Goal: Task Accomplishment & Management: Use online tool/utility

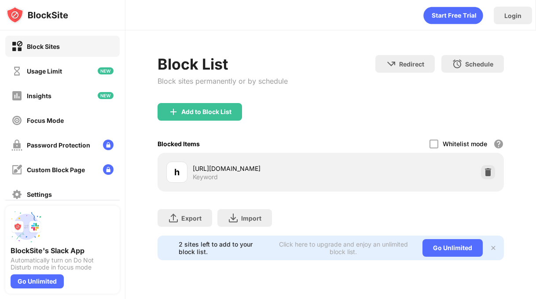
click at [241, 121] on div "Add to Block List" at bounding box center [330, 119] width 346 height 32
click at [230, 119] on div "Add to Block List" at bounding box center [199, 112] width 84 height 18
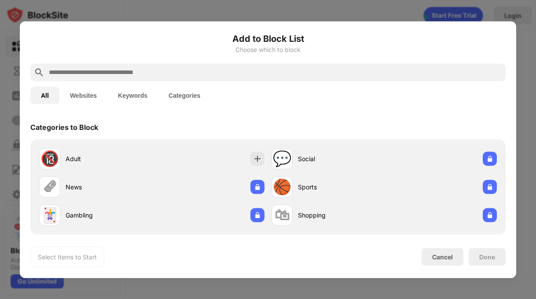
click at [216, 69] on input "text" at bounding box center [275, 72] width 454 height 11
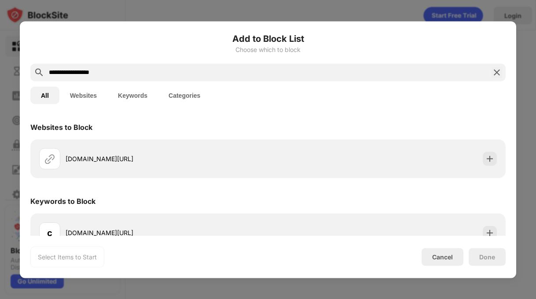
scroll to position [16, 0]
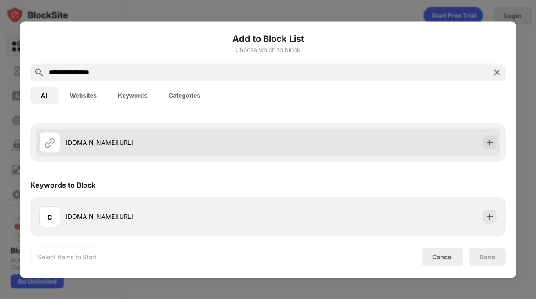
type input "**********"
click at [130, 135] on div "[DOMAIN_NAME][URL]" at bounding box center [153, 141] width 229 height 21
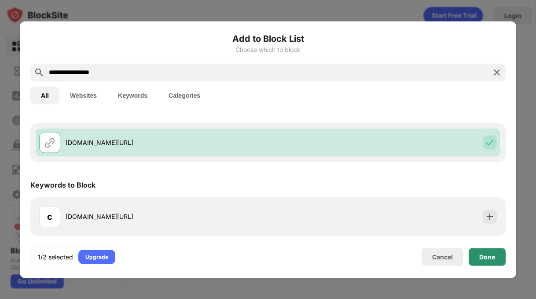
click at [497, 262] on div "Done" at bounding box center [486, 257] width 37 height 18
